Goal: Navigation & Orientation: Find specific page/section

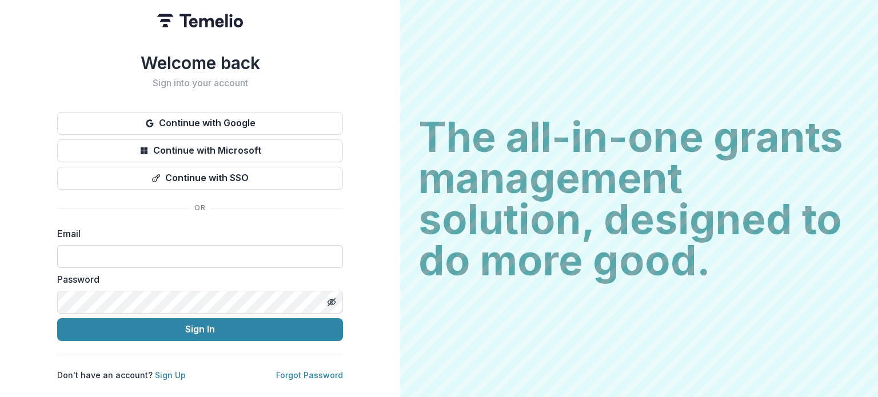
click at [216, 246] on input at bounding box center [200, 256] width 286 height 23
type input "**********"
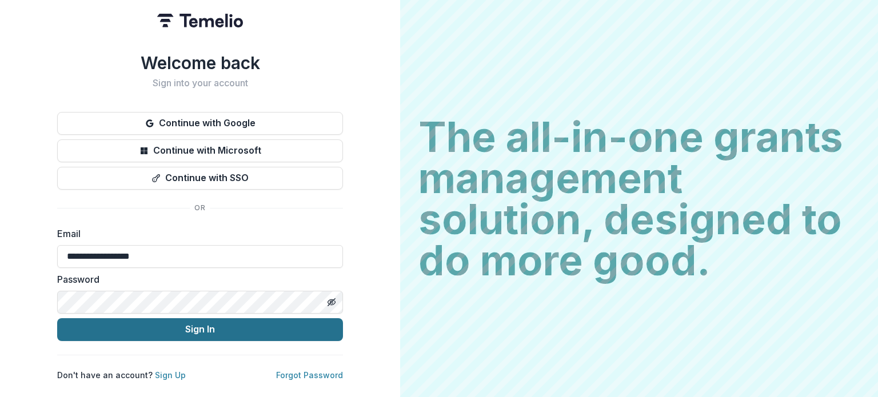
click at [187, 326] on button "Sign In" at bounding box center [200, 329] width 286 height 23
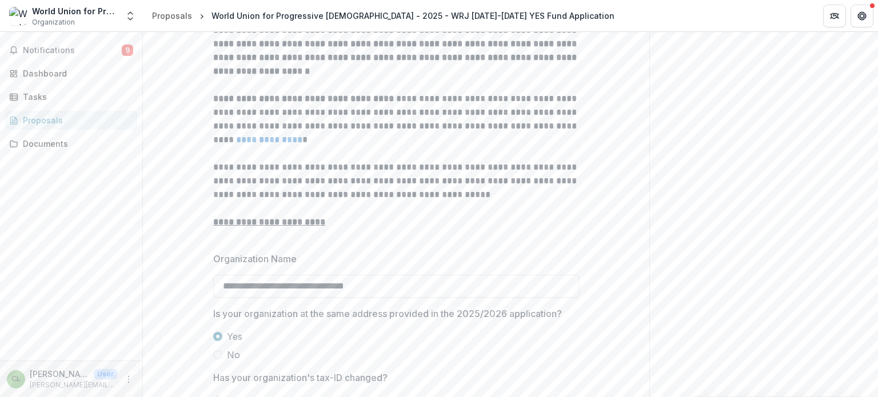
scroll to position [514, 0]
click at [64, 48] on span "Notifications" at bounding box center [72, 51] width 99 height 10
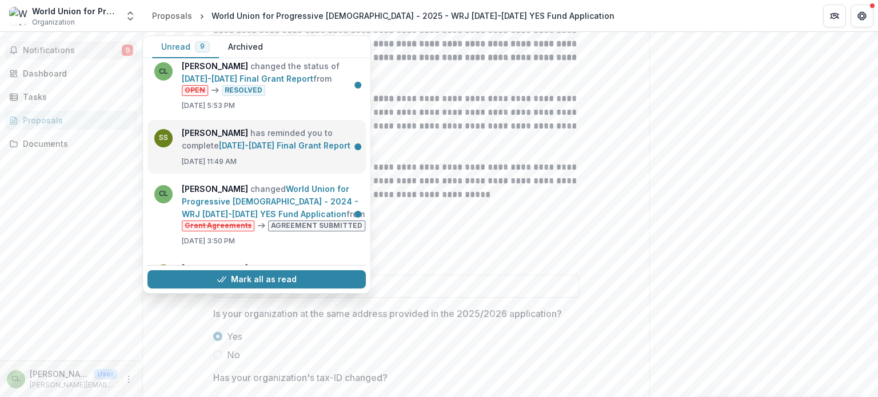
scroll to position [0, 0]
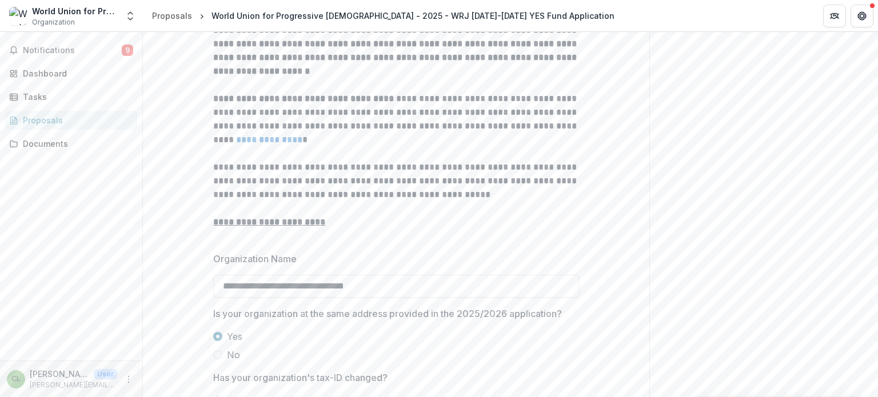
click at [58, 201] on div "Notifications 9 Unread 9 Archived CL [PERSON_NAME] changed the status of [DATE]…" at bounding box center [71, 196] width 142 height 329
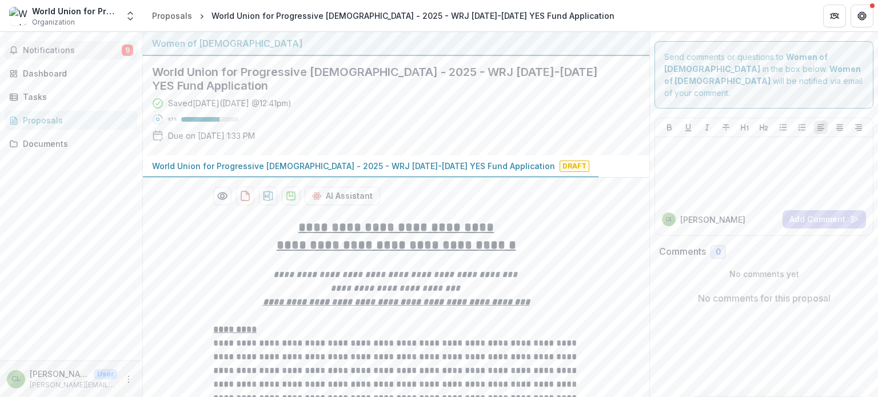
click at [42, 51] on span "Notifications" at bounding box center [72, 51] width 99 height 10
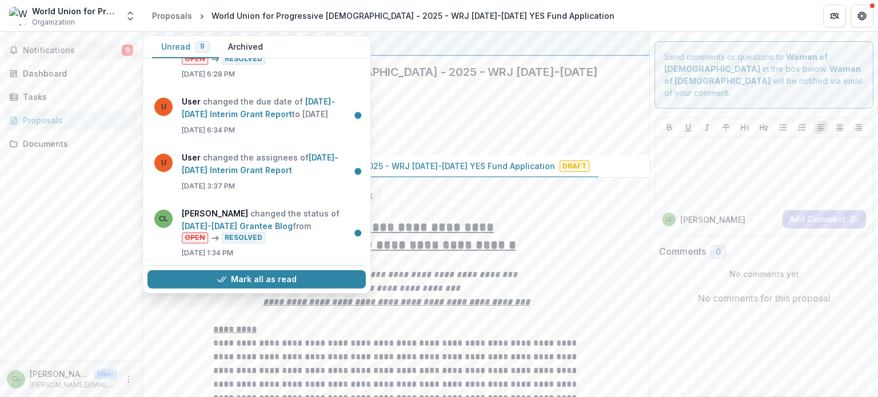
scroll to position [404, 0]
click at [61, 235] on div "Notifications 9 Unread 9 Archived CL [PERSON_NAME] changed the status of [DATE]…" at bounding box center [71, 196] width 142 height 329
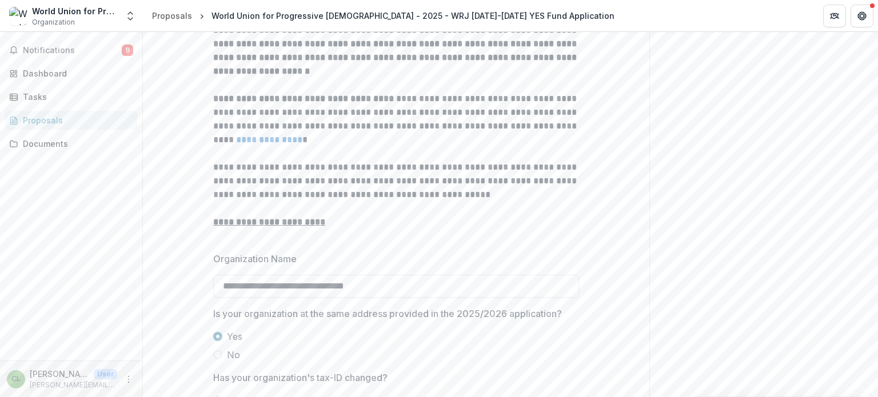
scroll to position [457, 0]
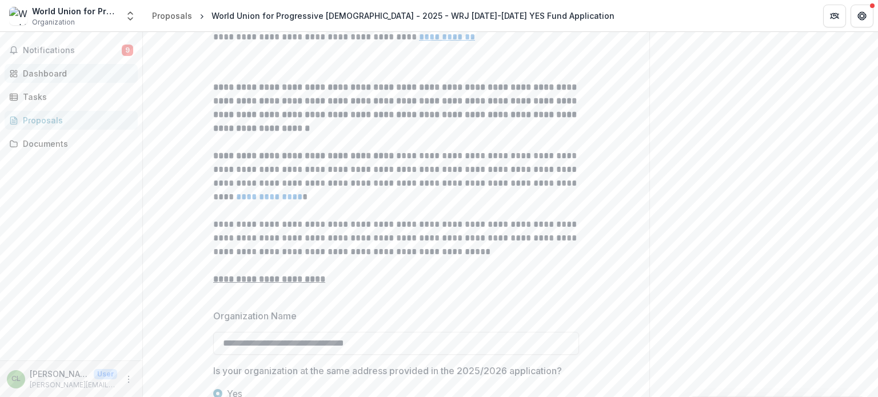
click at [60, 74] on div "Dashboard" at bounding box center [76, 73] width 106 height 12
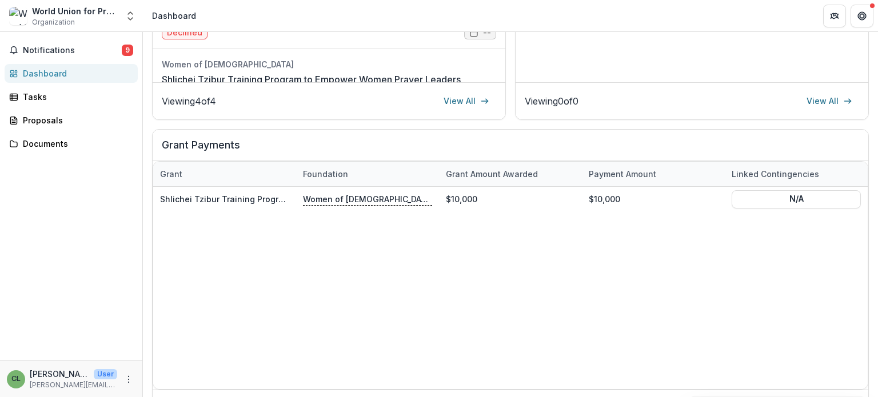
scroll to position [385, 0]
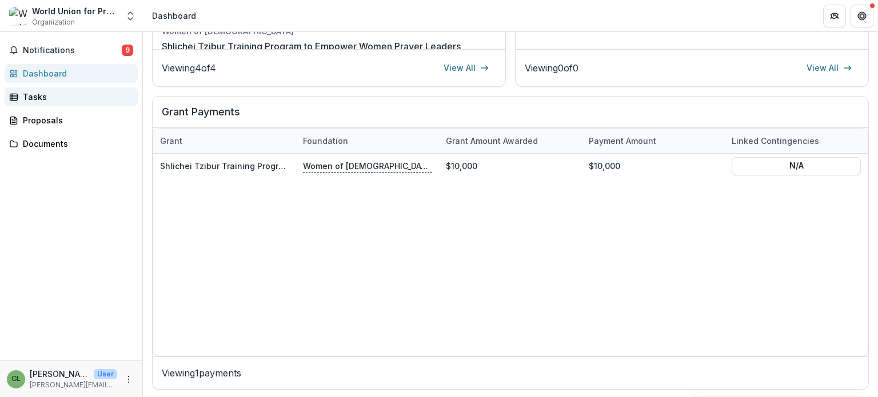
click at [61, 98] on div "Tasks" at bounding box center [76, 97] width 106 height 12
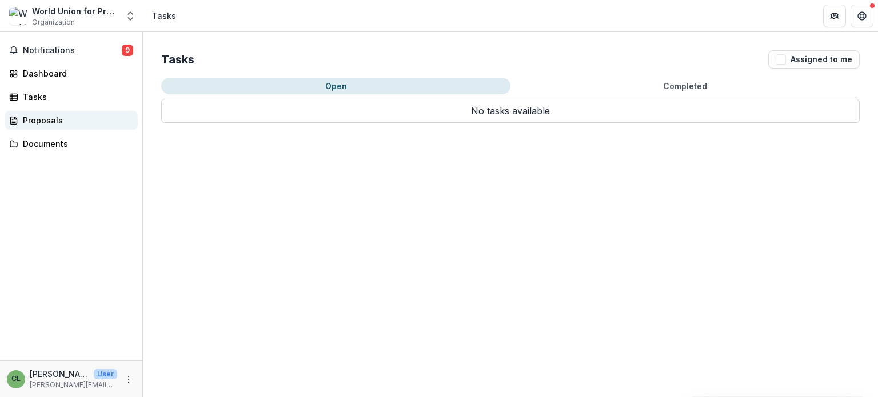
click at [66, 122] on div "Proposals" at bounding box center [76, 120] width 106 height 12
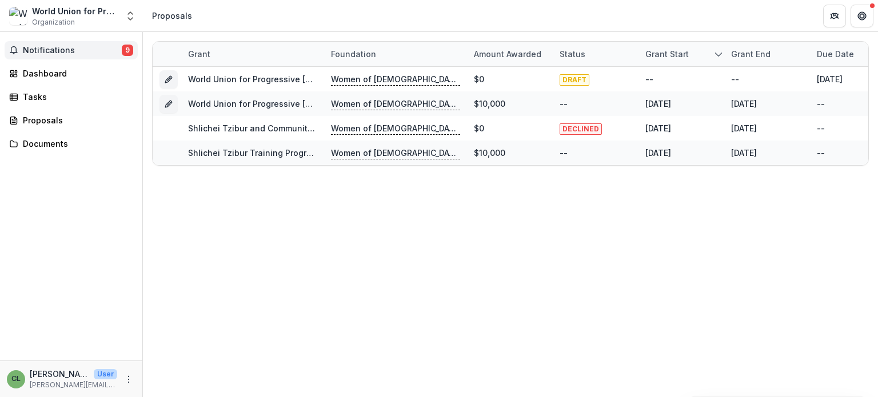
click at [64, 46] on span "Notifications" at bounding box center [72, 51] width 99 height 10
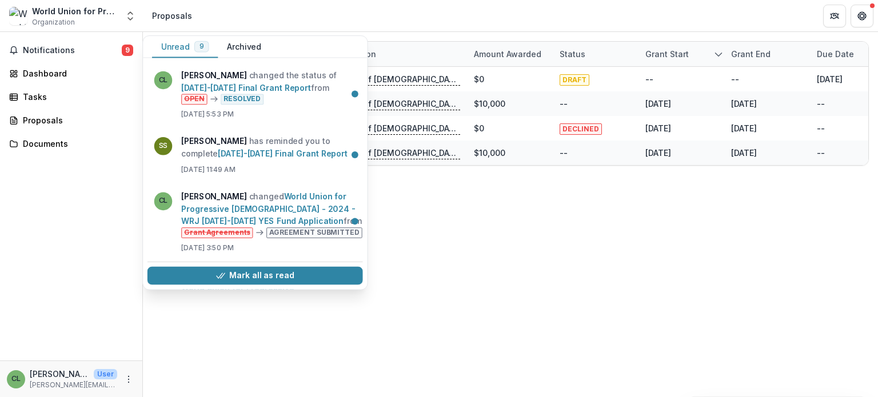
click at [74, 217] on div "Notifications 9 Unread 9 Archived CL [PERSON_NAME] changed the status of [DATE]…" at bounding box center [71, 196] width 142 height 329
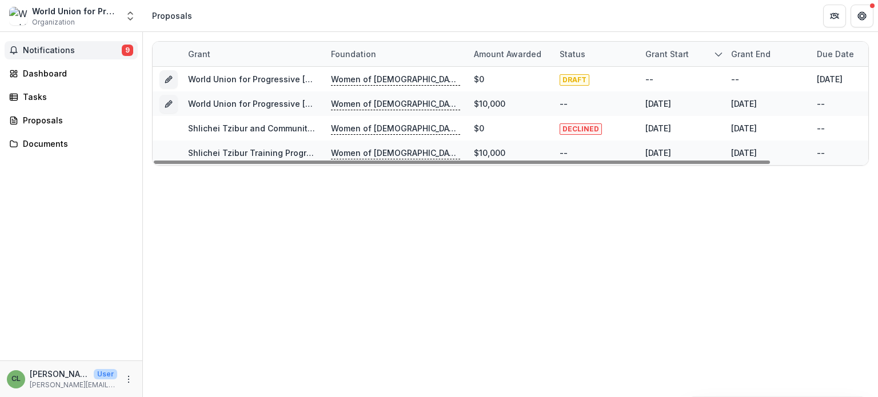
click at [62, 51] on span "Notifications" at bounding box center [72, 51] width 99 height 10
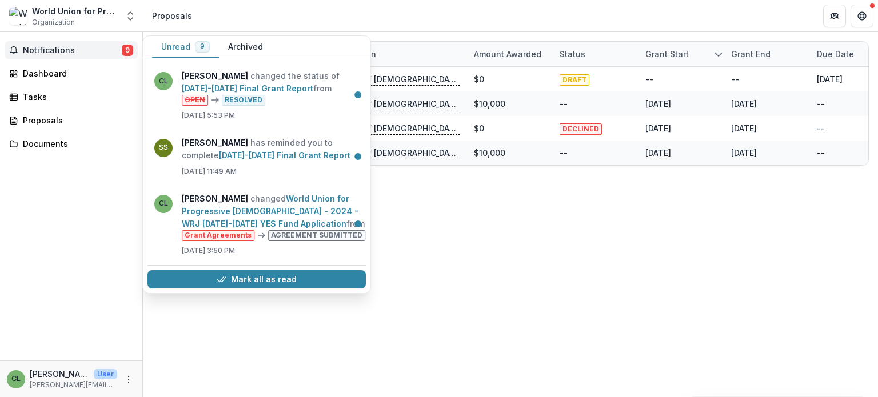
click at [59, 50] on span "Notifications" at bounding box center [72, 51] width 99 height 10
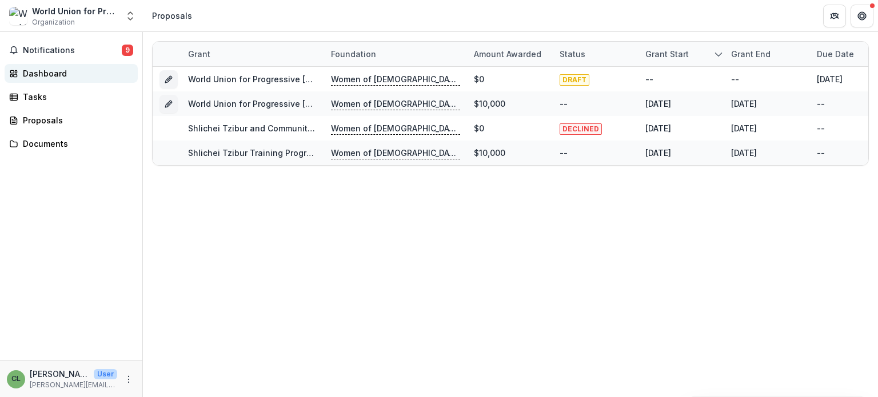
click at [46, 71] on div "Dashboard" at bounding box center [76, 73] width 106 height 12
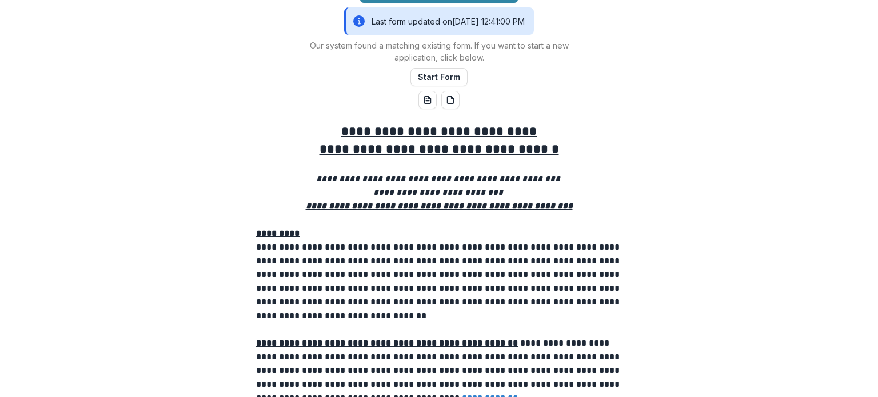
scroll to position [57, 0]
